Goal: Task Accomplishment & Management: Check status

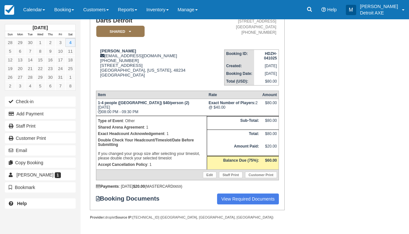
scroll to position [64, 0]
click at [42, 13] on link "Calendar" at bounding box center [34, 9] width 31 height 19
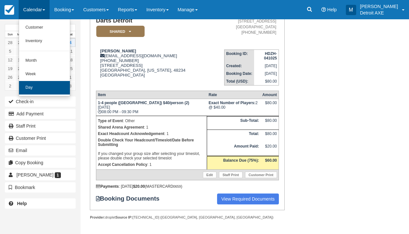
drag, startPoint x: 52, startPoint y: 80, endPoint x: 52, endPoint y: 90, distance: 10.0
click at [52, 90] on ul "Customer Inventory Month Week Day" at bounding box center [45, 57] width 52 height 77
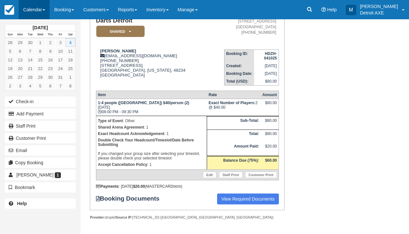
click at [28, 13] on link "Calendar" at bounding box center [34, 9] width 31 height 19
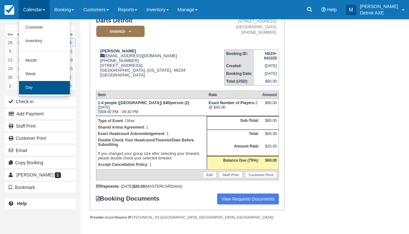
click at [47, 86] on link "Day" at bounding box center [44, 88] width 51 height 14
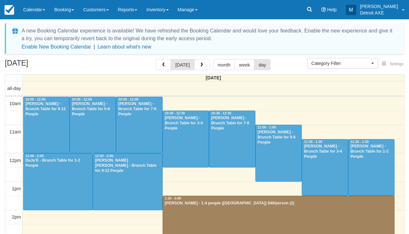
select select
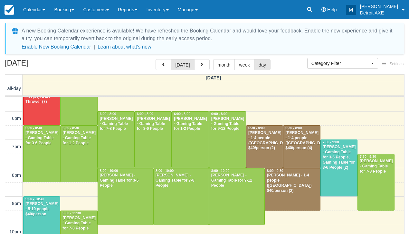
click at [348, 156] on div "Andy Bihsaha - Gaming Table for 3-6 People, Gaming Table for 3-6 People (2)" at bounding box center [338, 157] width 33 height 25
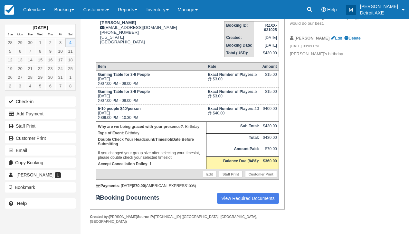
scroll to position [87, 0]
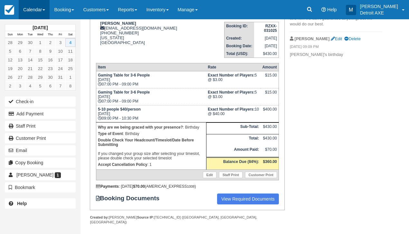
click at [45, 8] on link "Calendar" at bounding box center [34, 9] width 31 height 19
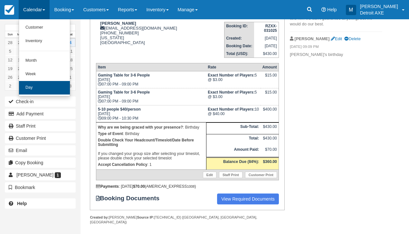
click at [55, 82] on link "Day" at bounding box center [44, 88] width 51 height 14
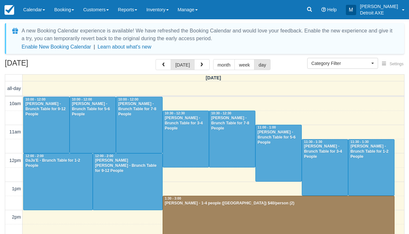
select select
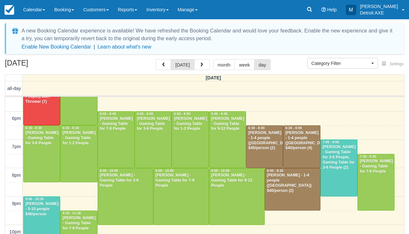
click at [290, 188] on div at bounding box center [292, 190] width 55 height 42
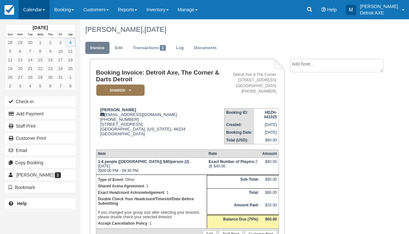
click at [24, 19] on link "Calendar" at bounding box center [34, 9] width 31 height 19
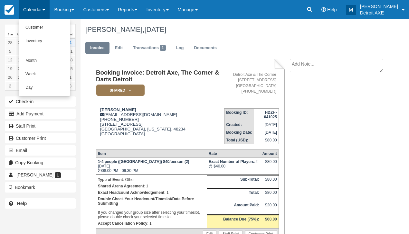
click at [131, 39] on div "Amber Johnson, October 04 2025" at bounding box center [234, 29] width 307 height 21
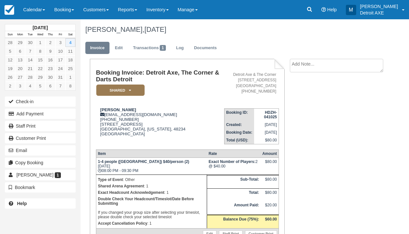
click at [95, 44] on link "Invoice" at bounding box center [97, 48] width 24 height 13
click at [124, 51] on link "Edit" at bounding box center [118, 48] width 17 height 13
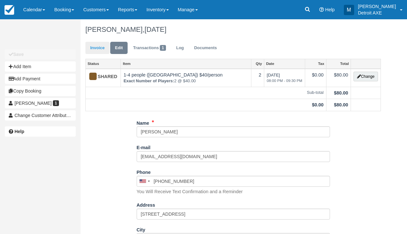
click at [97, 52] on link "Invoice" at bounding box center [97, 48] width 24 height 13
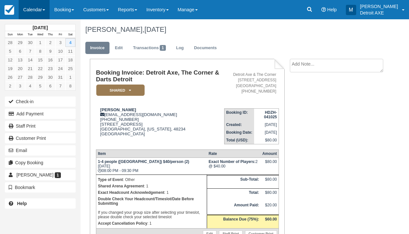
click at [43, 15] on link "Calendar" at bounding box center [34, 9] width 31 height 19
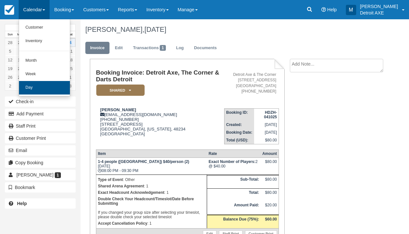
click at [56, 82] on link "Day" at bounding box center [44, 88] width 51 height 14
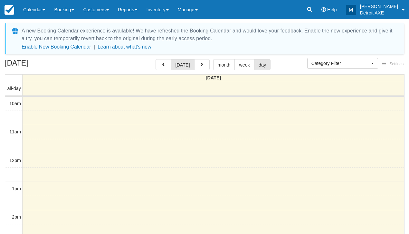
select select
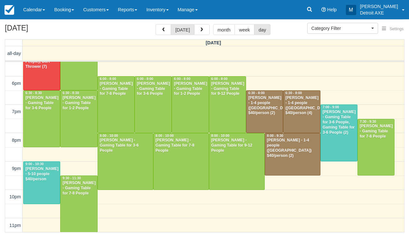
scroll to position [35, 0]
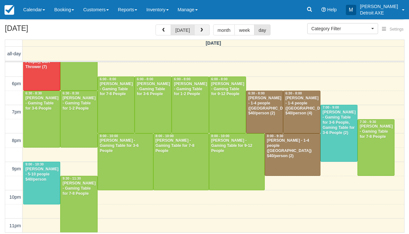
click at [202, 31] on span "button" at bounding box center [201, 30] width 5 height 5
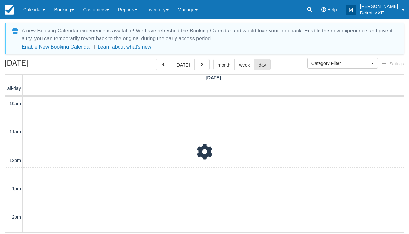
scroll to position [248, 0]
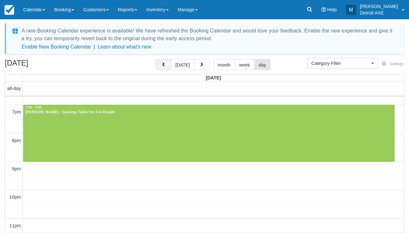
click at [165, 65] on span "button" at bounding box center [163, 65] width 5 height 5
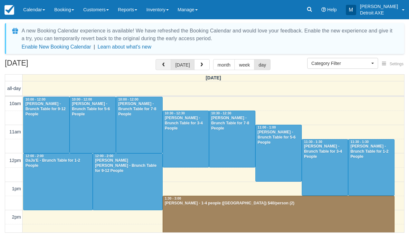
scroll to position [248, 0]
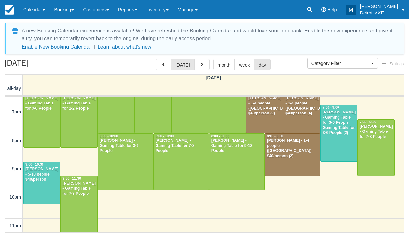
click at [34, 181] on div at bounding box center [42, 183] width 36 height 42
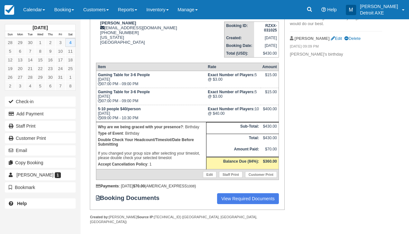
scroll to position [87, 0]
click at [38, 12] on link "Calendar" at bounding box center [34, 9] width 31 height 19
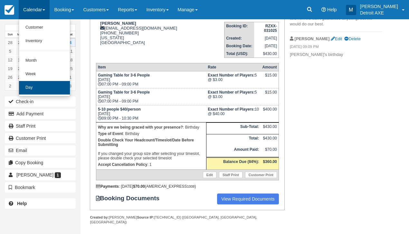
click at [51, 90] on link "Day" at bounding box center [44, 88] width 51 height 14
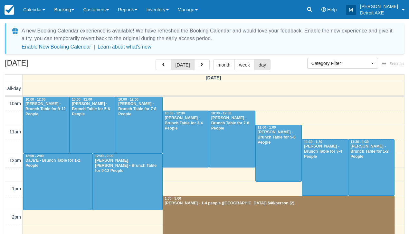
select select
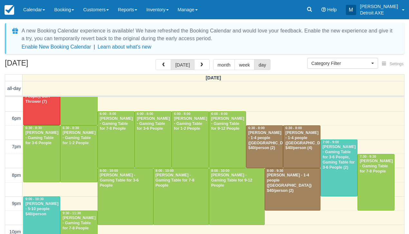
click at [39, 217] on div at bounding box center [42, 218] width 36 height 42
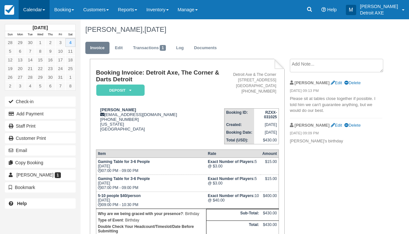
click at [39, 6] on link "Calendar" at bounding box center [34, 9] width 31 height 19
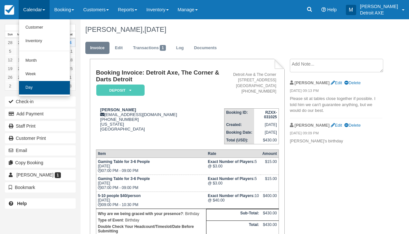
click at [44, 83] on link "Day" at bounding box center [44, 88] width 51 height 14
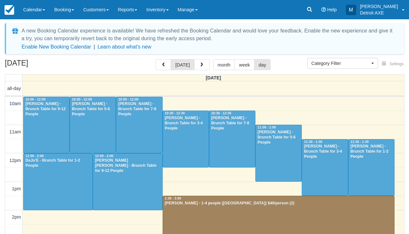
select select
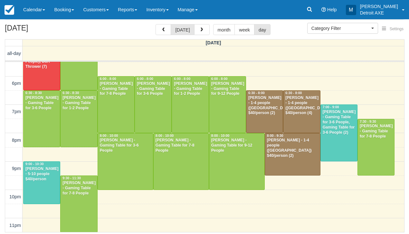
scroll to position [35, 0]
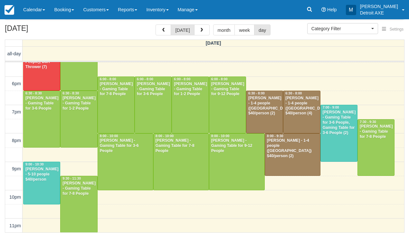
click at [34, 180] on div "Andy Bihsaha - 5-10 people $40/person" at bounding box center [41, 174] width 33 height 15
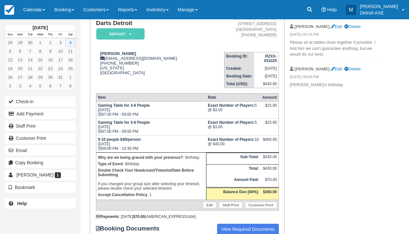
scroll to position [57, 0]
